Goal: Information Seeking & Learning: Learn about a topic

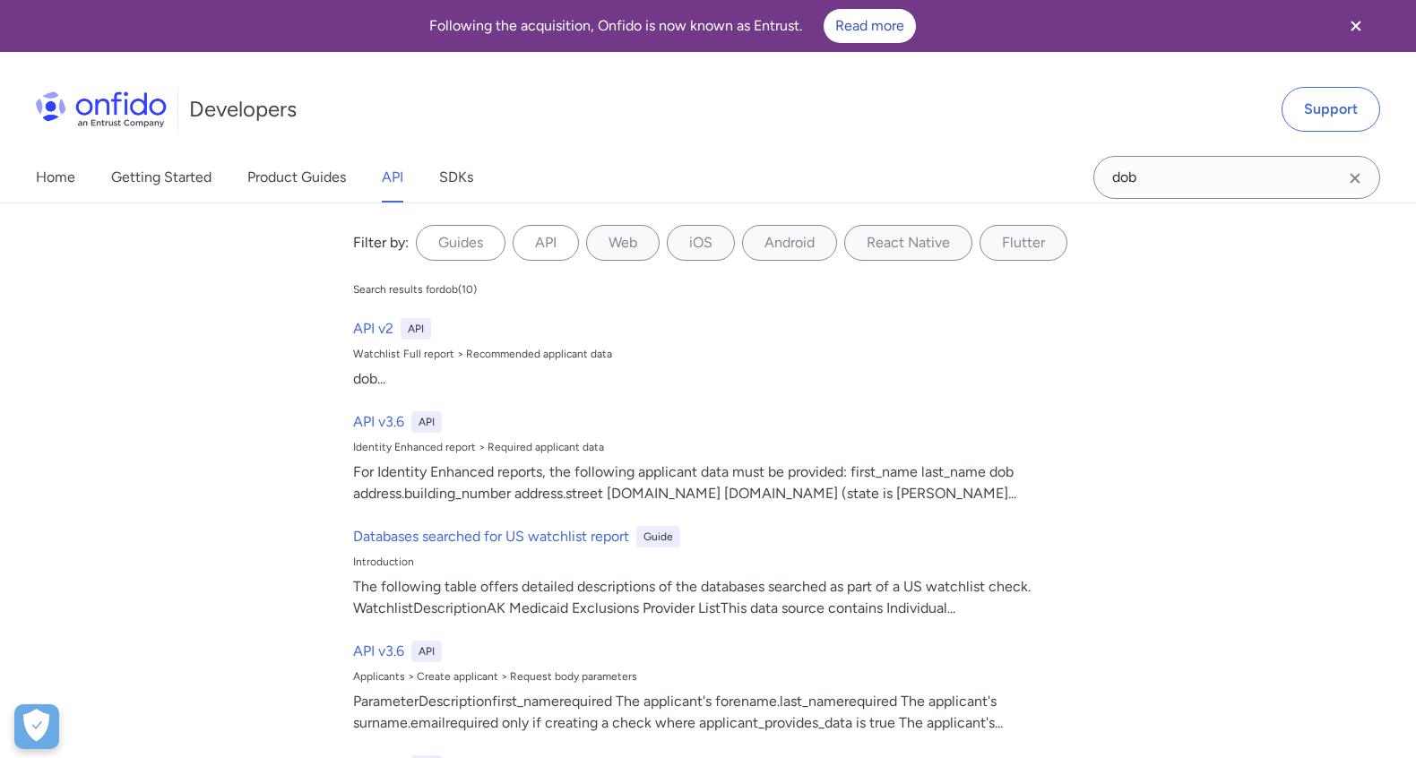
select select "http"
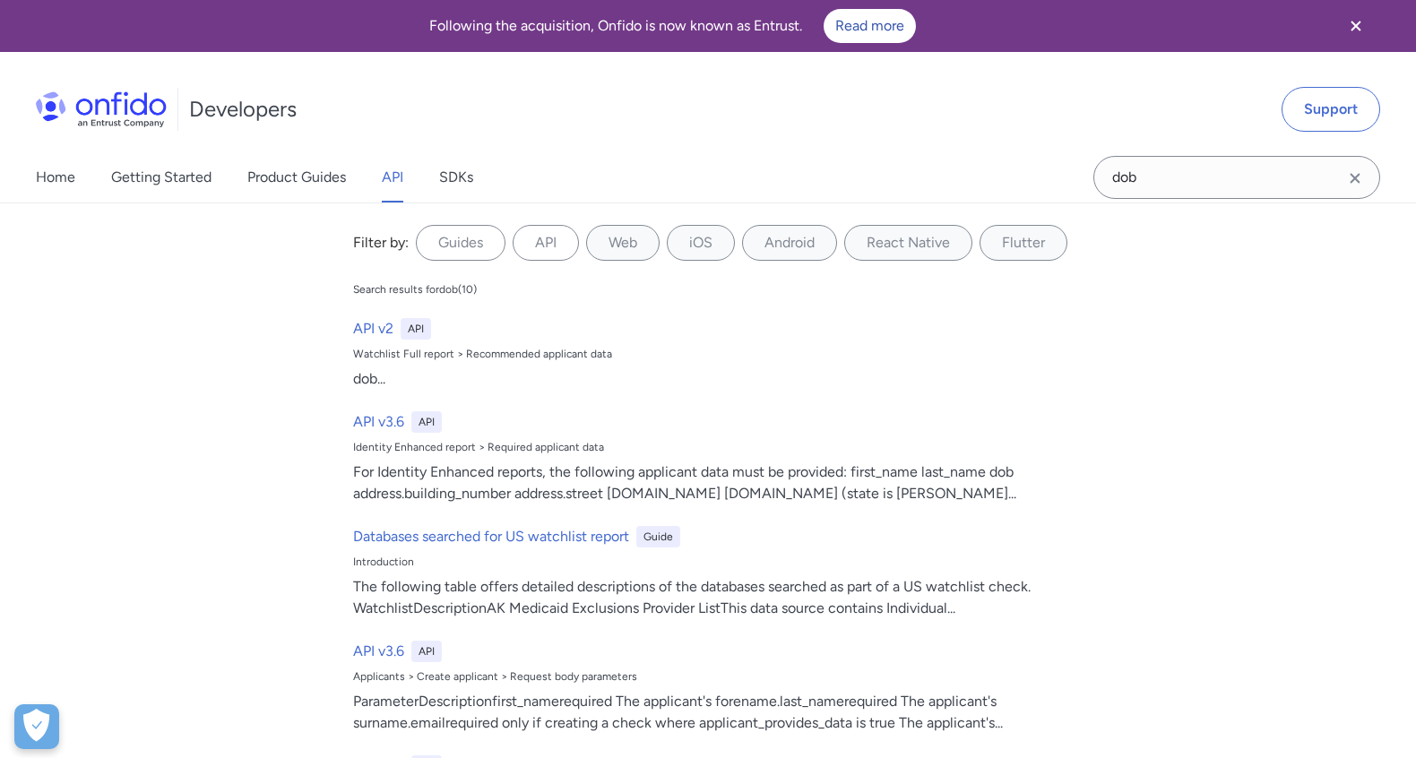
select select "http"
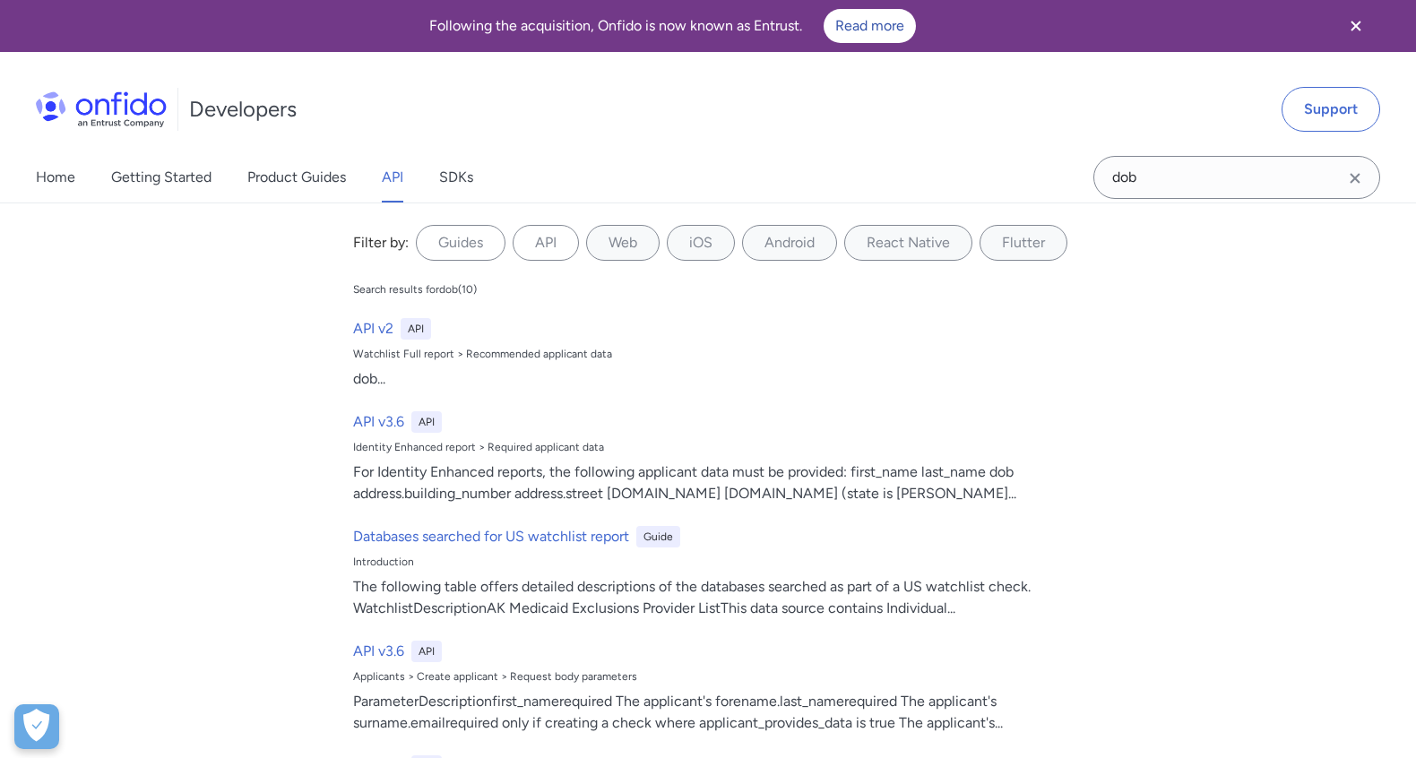
select select "http"
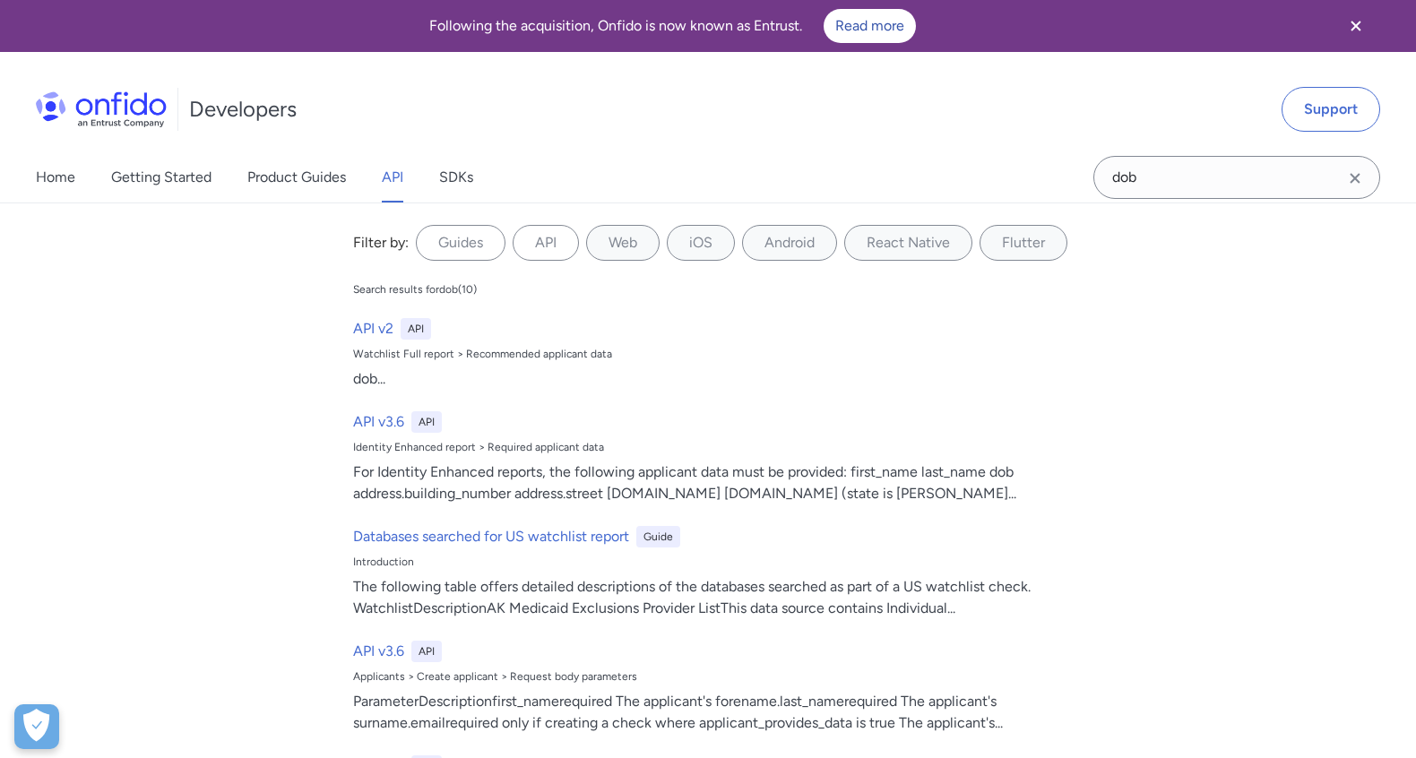
select select "http"
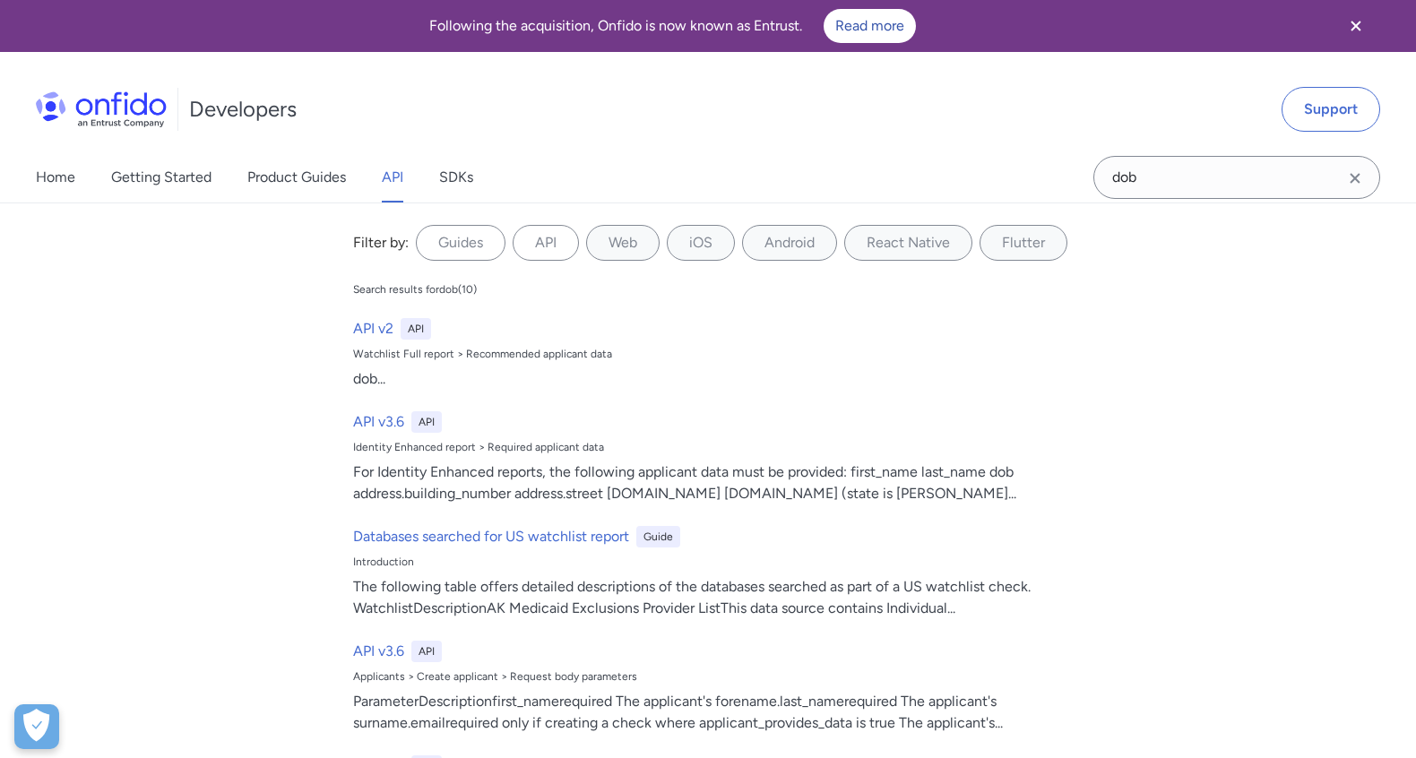
select select "http"
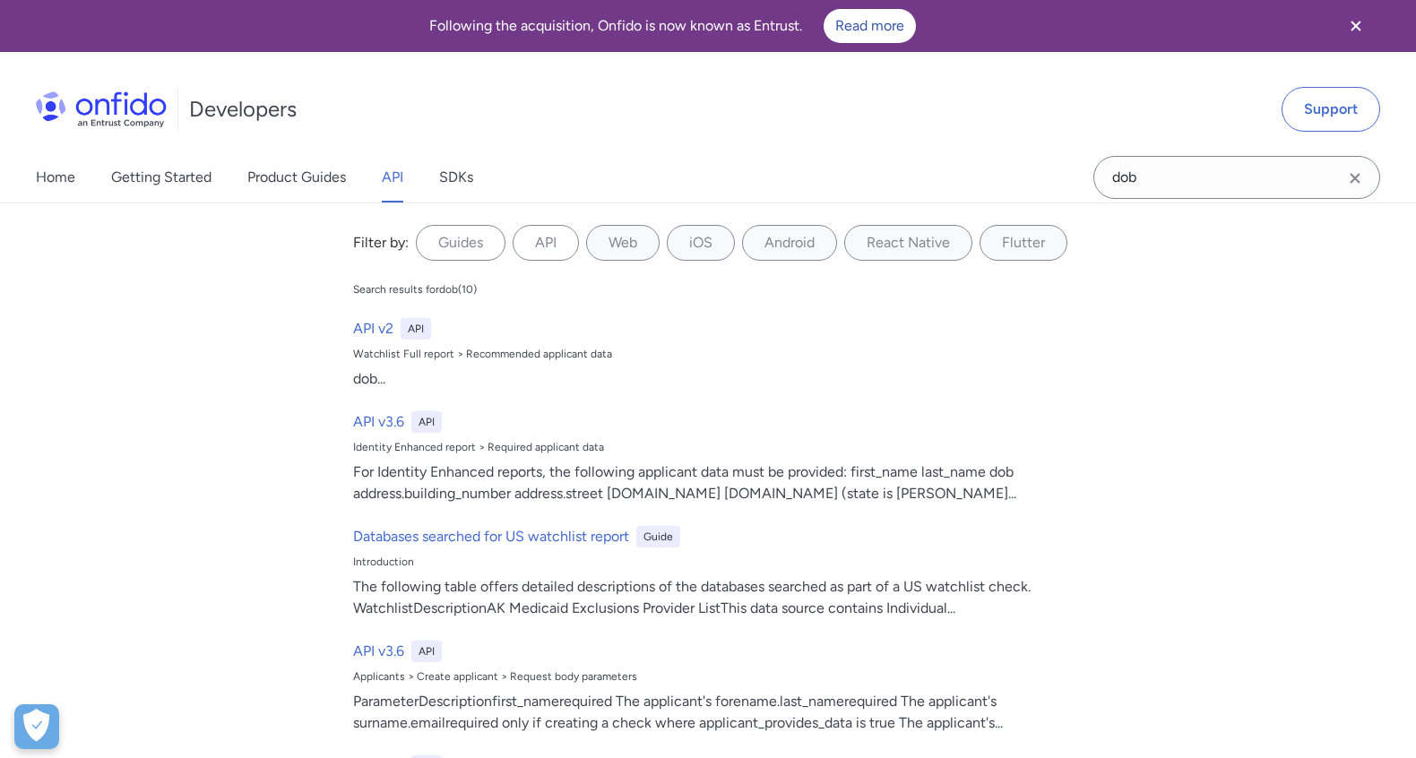
select select "http"
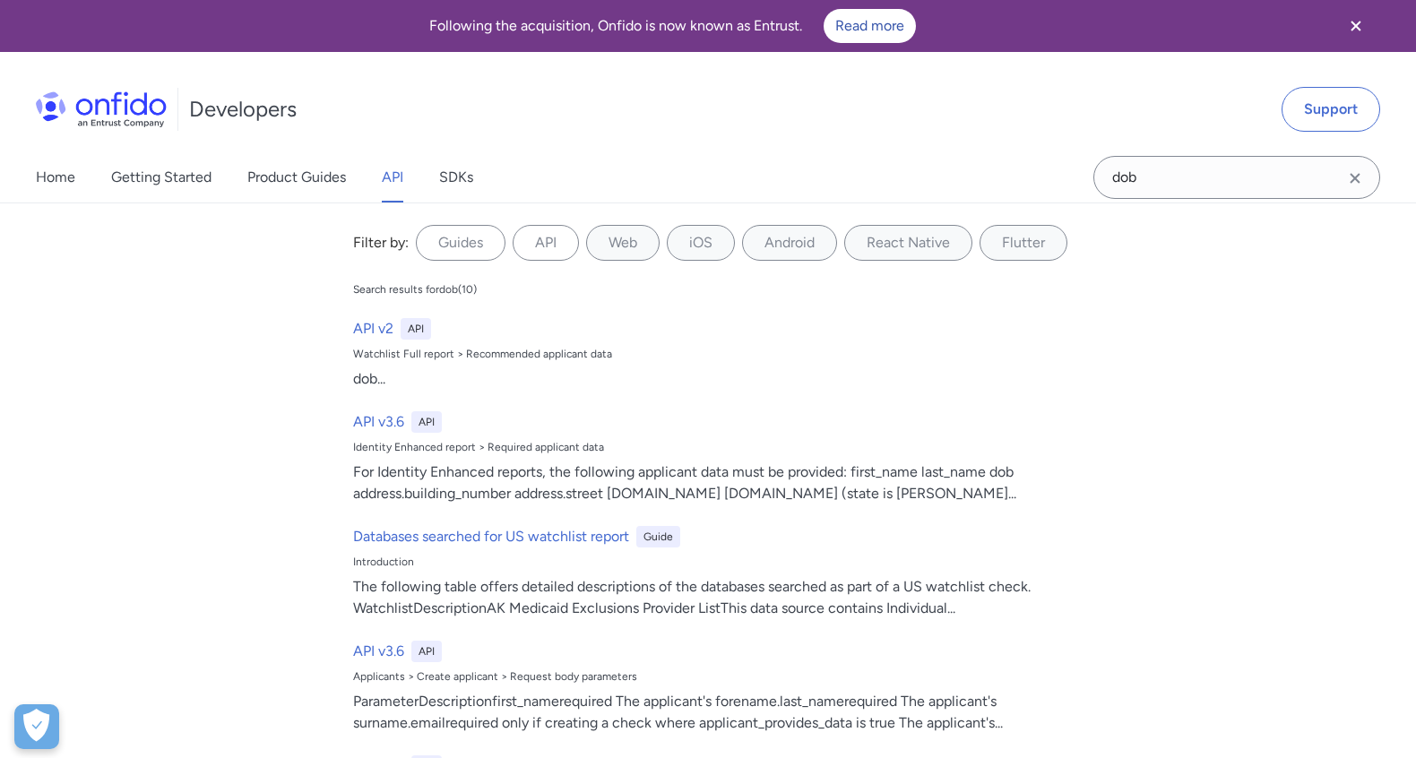
select select "http"
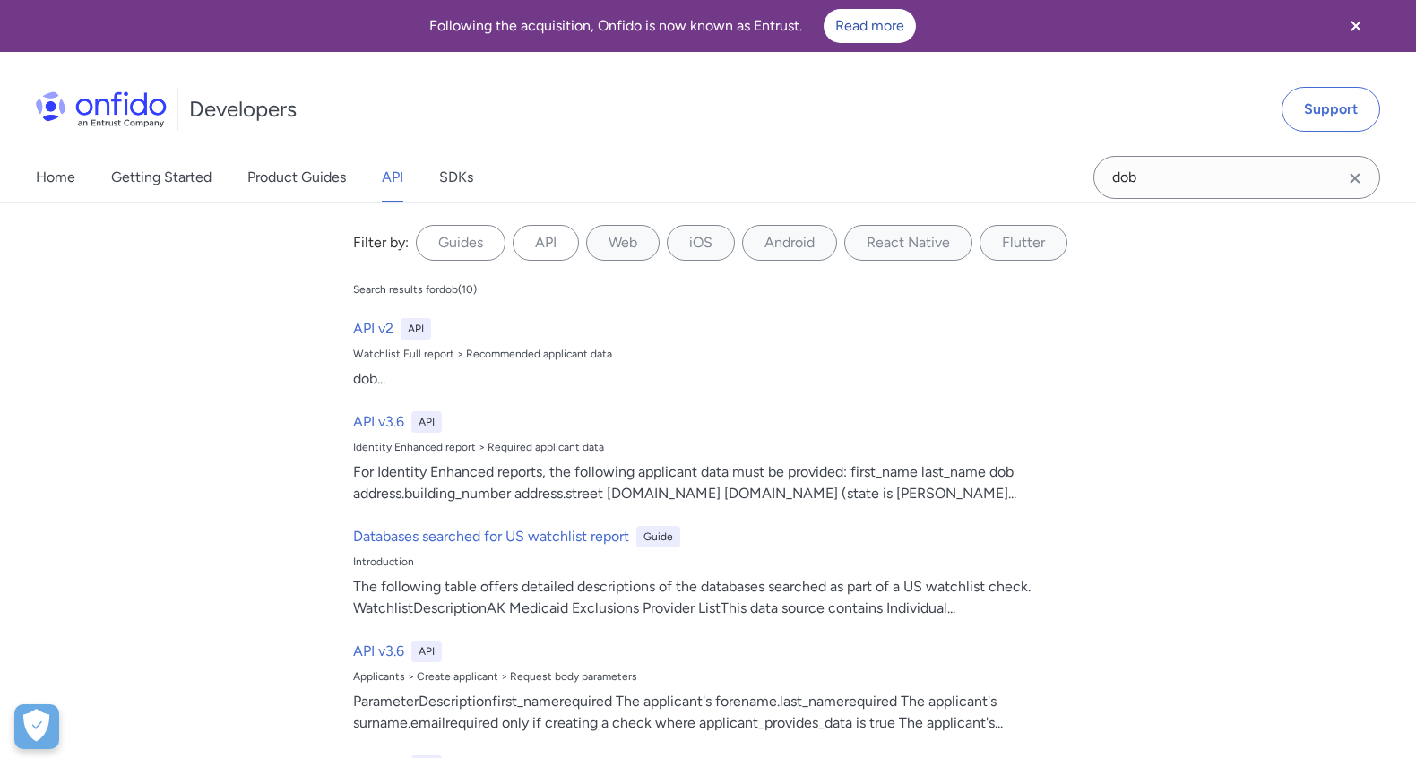
select select "http"
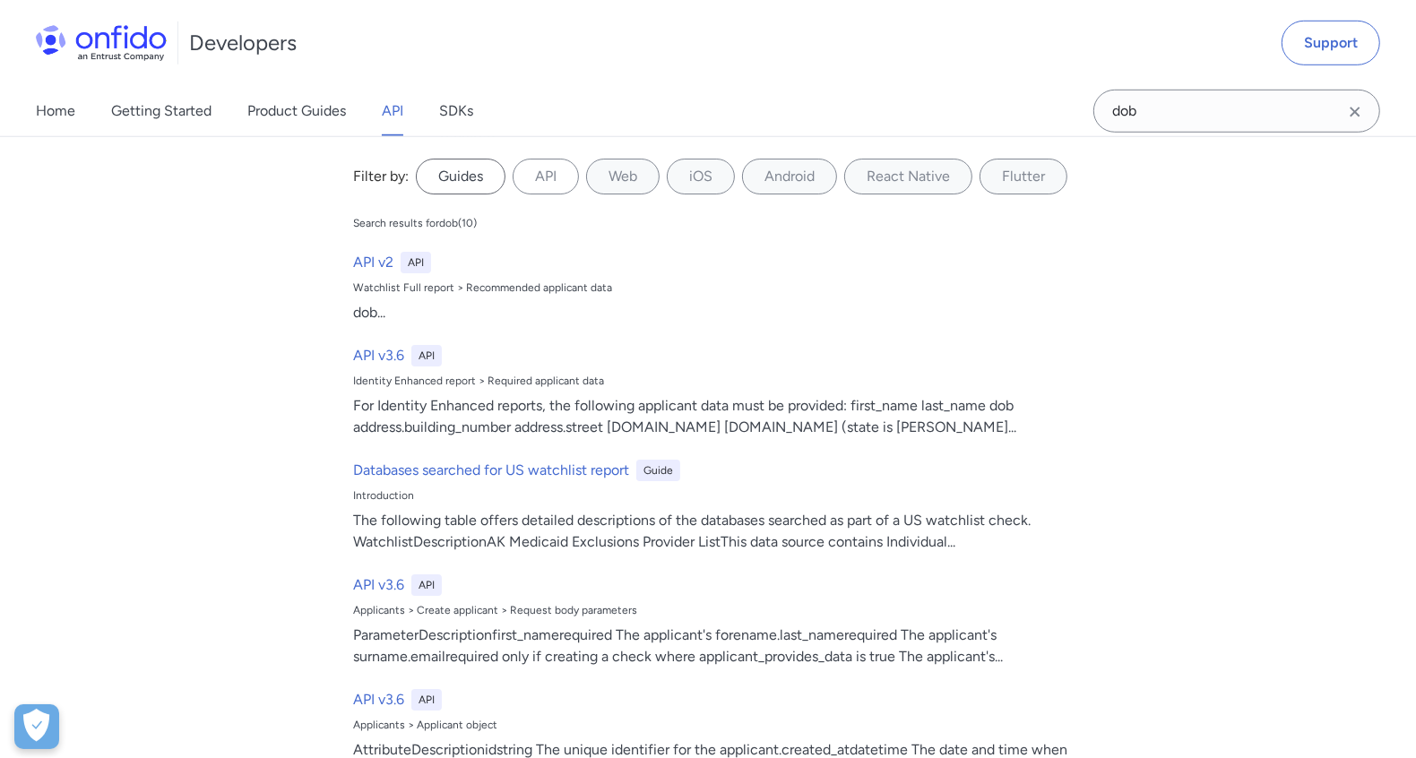
click at [467, 173] on label "Guides" at bounding box center [461, 177] width 90 height 36
click at [0, 0] on input "Guides" at bounding box center [0, 0] width 0 height 0
